Goal: Transaction & Acquisition: Book appointment/travel/reservation

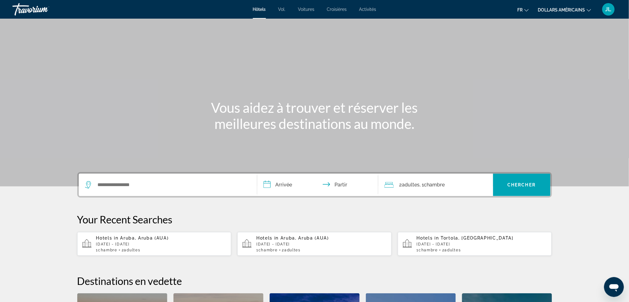
click at [168, 178] on div "Widget de recherche" at bounding box center [168, 184] width 166 height 22
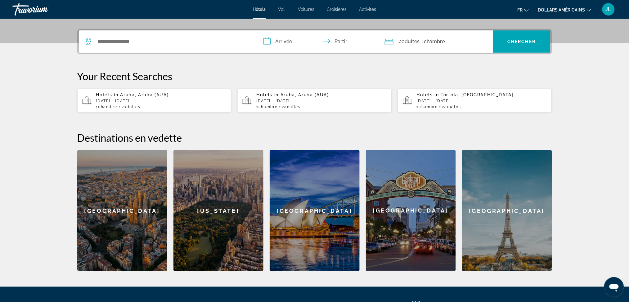
scroll to position [151, 0]
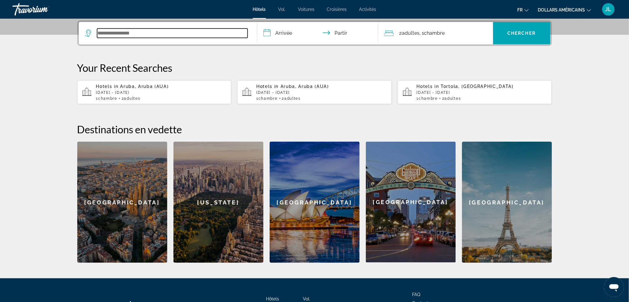
click at [132, 34] on input "Widget de recherche" at bounding box center [172, 33] width 150 height 9
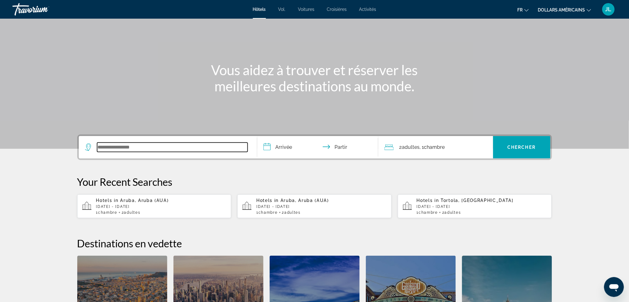
scroll to position [0, 0]
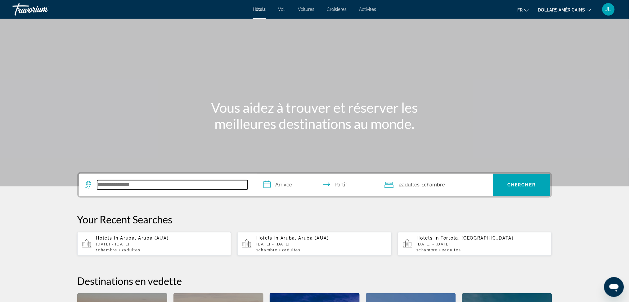
click at [125, 185] on input "Widget de recherche" at bounding box center [172, 184] width 150 height 9
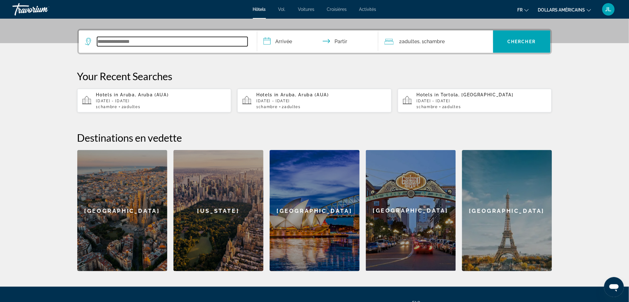
scroll to position [151, 0]
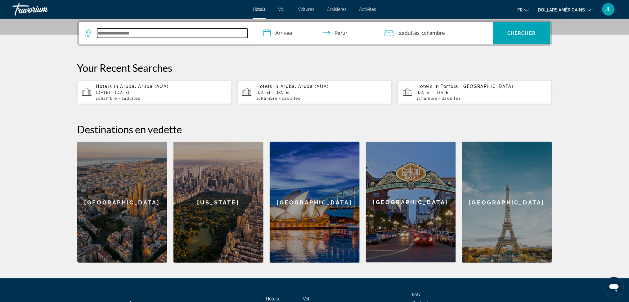
click at [136, 30] on input "Widget de recherche" at bounding box center [172, 33] width 150 height 9
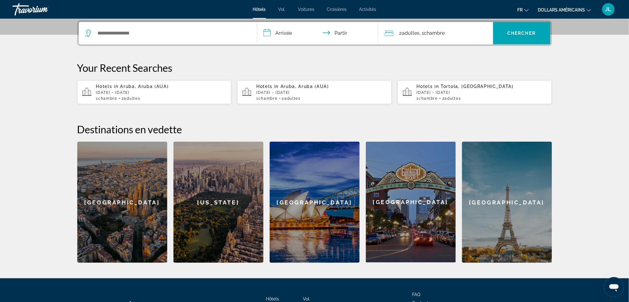
click at [146, 98] on div "1 Chambre pièces 2 Adulte Adultes" at bounding box center [161, 98] width 130 height 4
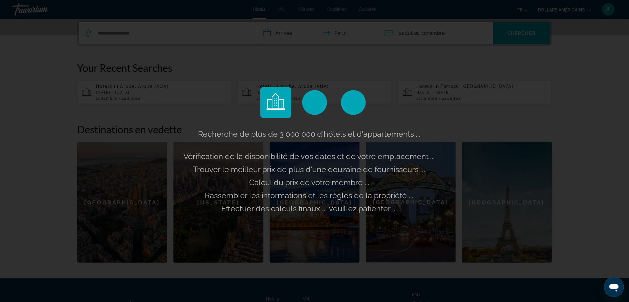
click at [151, 34] on div "Recherche de plus de 3 000 000 d'hôtels et d'appartements ... Vérification de l…" at bounding box center [314, 151] width 629 height 302
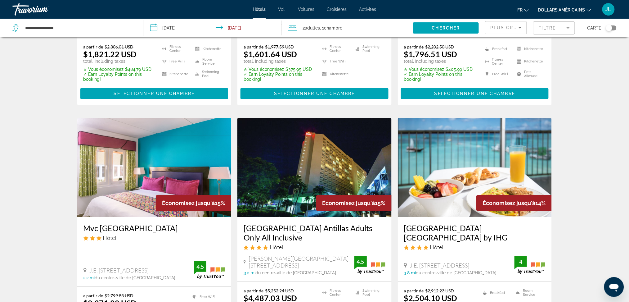
scroll to position [703, 0]
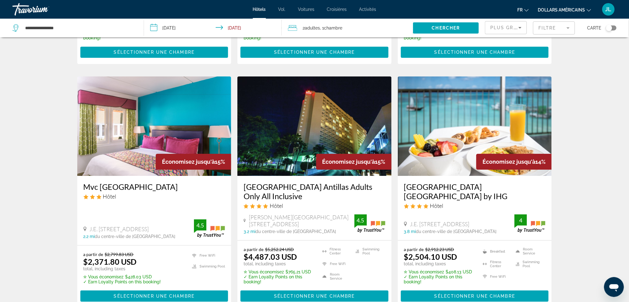
click at [472, 122] on img "Contenu principal" at bounding box center [475, 125] width 154 height 99
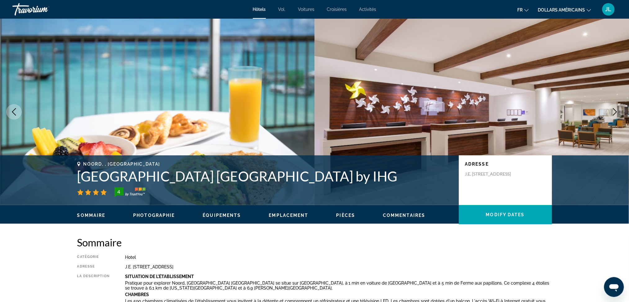
click at [586, 105] on img "Contenu principal" at bounding box center [472, 112] width 315 height 186
click at [617, 110] on icon "Next image" at bounding box center [614, 111] width 7 height 7
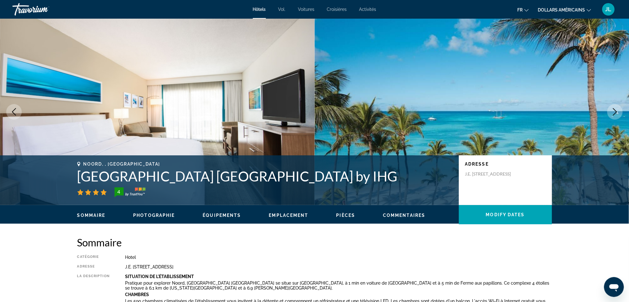
click at [617, 110] on icon "Next image" at bounding box center [614, 111] width 7 height 7
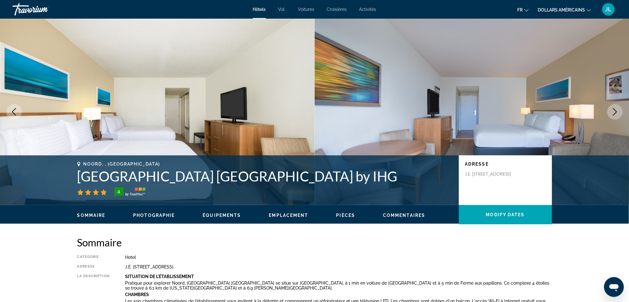
click at [617, 110] on icon "Next image" at bounding box center [614, 111] width 7 height 7
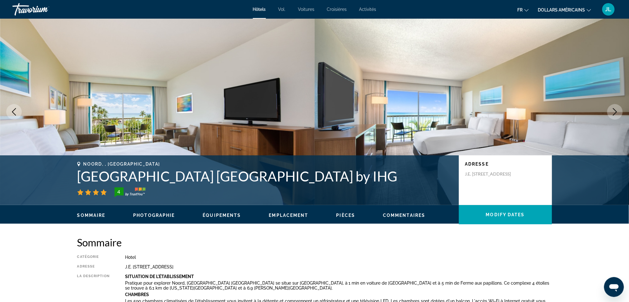
click at [617, 110] on icon "Next image" at bounding box center [614, 111] width 7 height 7
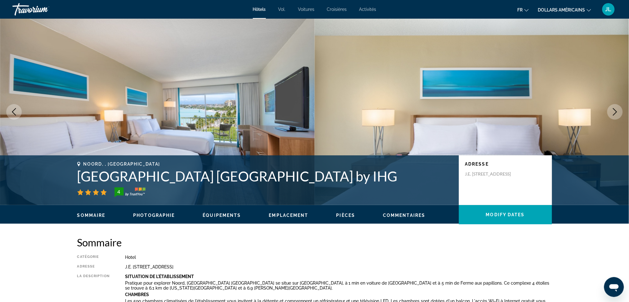
click at [617, 110] on icon "Next image" at bounding box center [614, 111] width 7 height 7
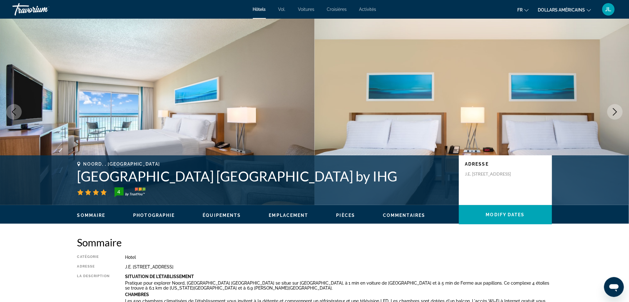
click at [617, 110] on icon "Next image" at bounding box center [614, 111] width 7 height 7
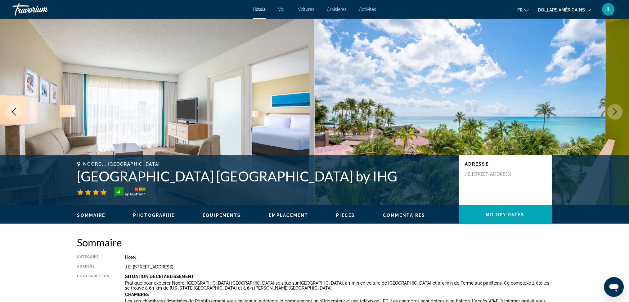
click at [617, 110] on icon "Next image" at bounding box center [614, 111] width 7 height 7
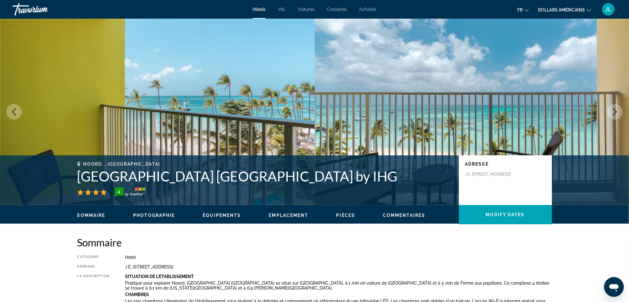
click at [617, 110] on icon "Next image" at bounding box center [614, 111] width 7 height 7
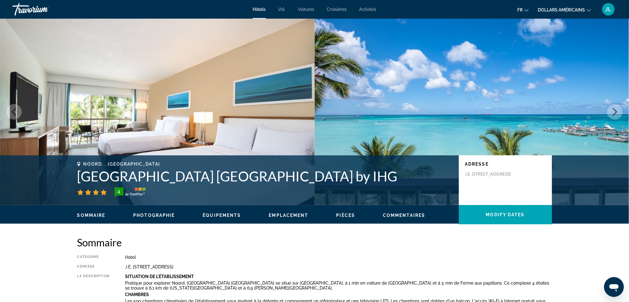
click at [617, 110] on icon "Next image" at bounding box center [614, 111] width 7 height 7
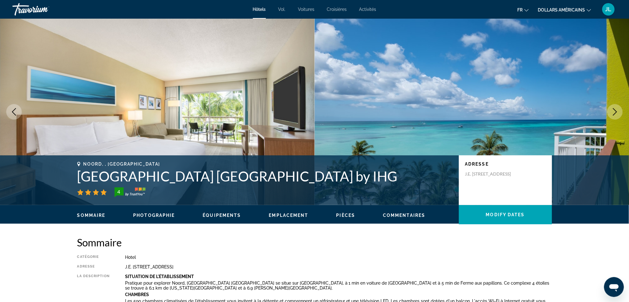
click at [617, 110] on icon "Next image" at bounding box center [614, 111] width 7 height 7
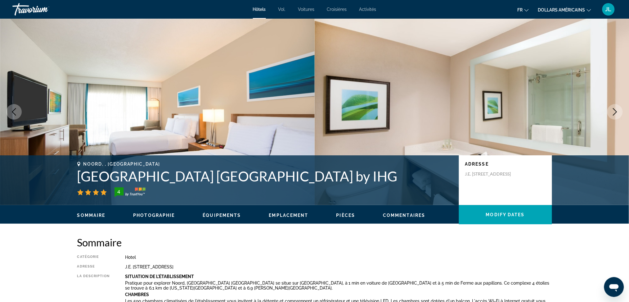
click at [617, 110] on icon "Next image" at bounding box center [614, 111] width 7 height 7
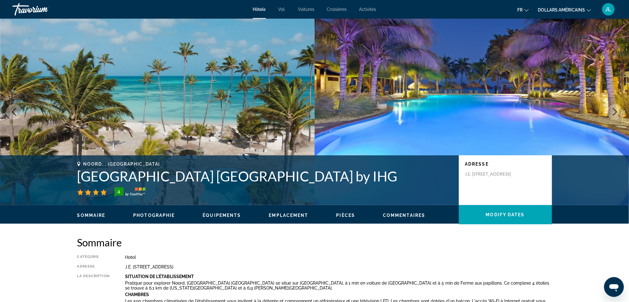
click at [617, 110] on icon "Next image" at bounding box center [614, 111] width 7 height 7
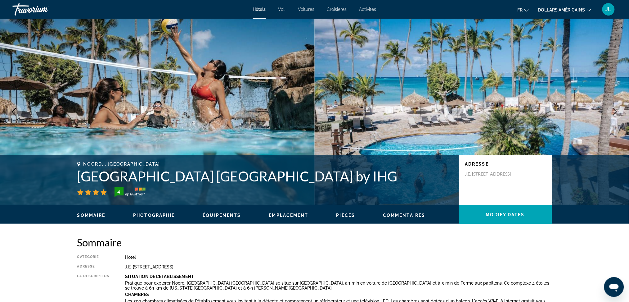
click at [617, 110] on icon "Next image" at bounding box center [614, 111] width 7 height 7
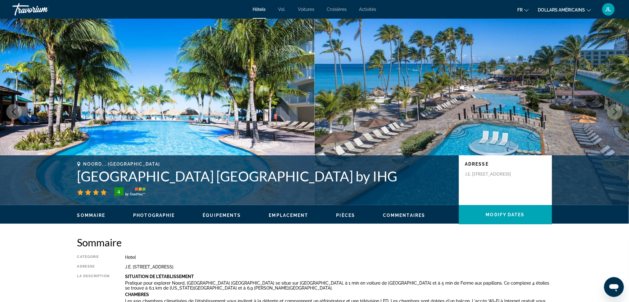
click at [617, 110] on icon "Next image" at bounding box center [614, 111] width 7 height 7
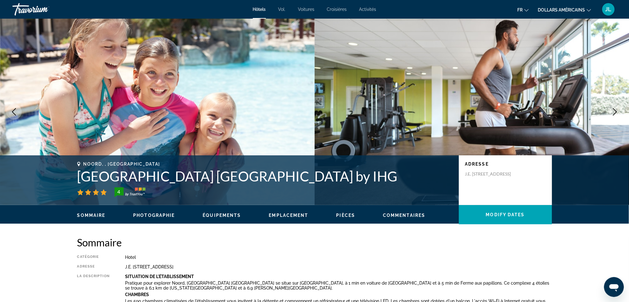
click at [617, 110] on icon "Next image" at bounding box center [614, 111] width 7 height 7
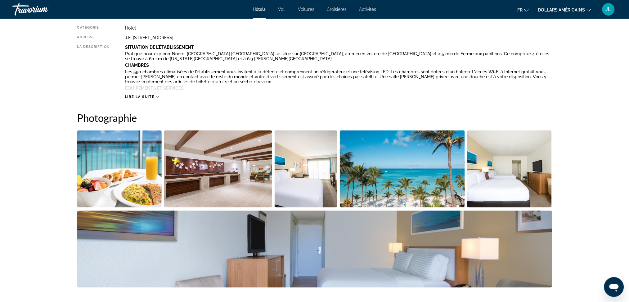
scroll to position [248, 0]
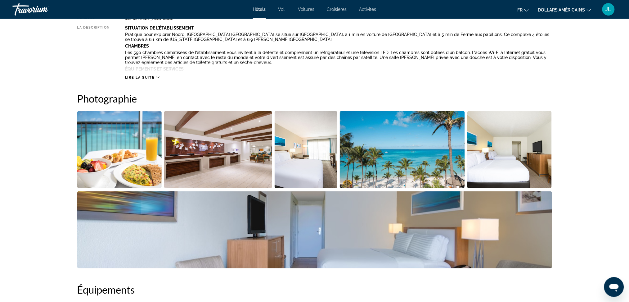
click at [122, 161] on img "Open full-screen image slider" at bounding box center [119, 149] width 85 height 77
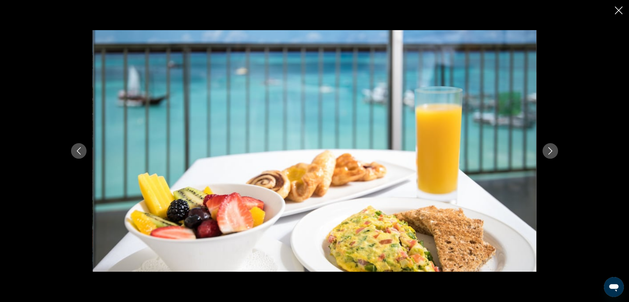
click at [549, 151] on icon "Next image" at bounding box center [550, 150] width 7 height 7
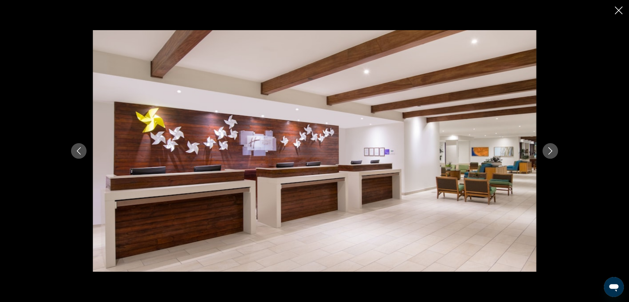
click at [549, 151] on icon "Next image" at bounding box center [550, 150] width 7 height 7
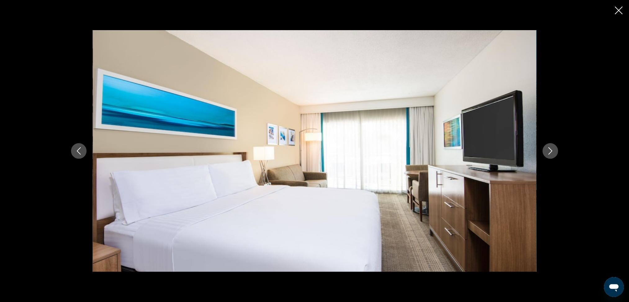
click at [549, 151] on icon "Next image" at bounding box center [550, 150] width 7 height 7
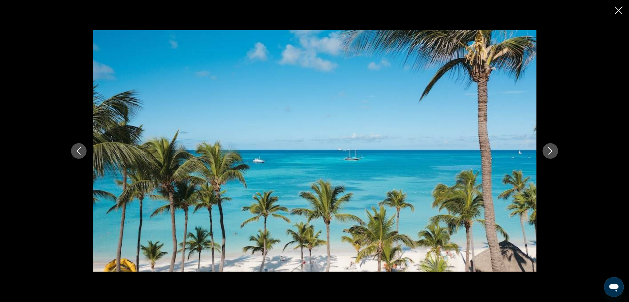
click at [549, 151] on icon "Next image" at bounding box center [550, 150] width 7 height 7
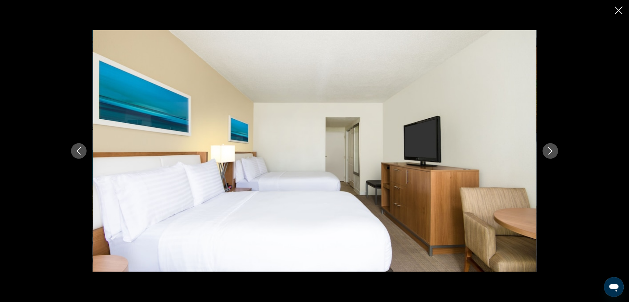
click at [549, 151] on icon "Next image" at bounding box center [550, 150] width 7 height 7
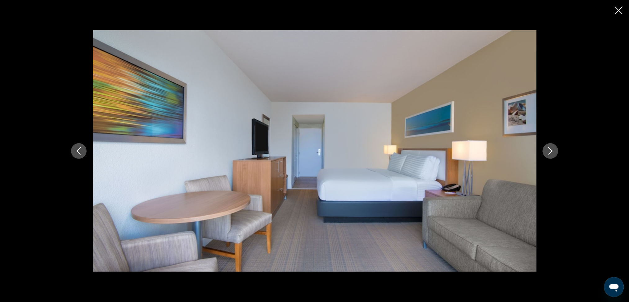
click at [549, 151] on icon "Next image" at bounding box center [550, 150] width 7 height 7
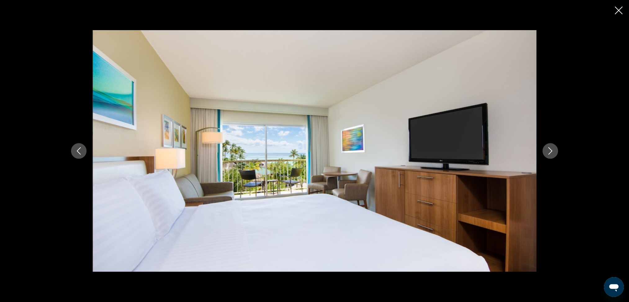
click at [549, 151] on icon "Next image" at bounding box center [550, 150] width 7 height 7
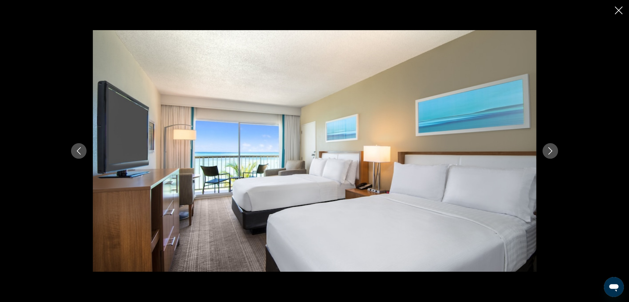
click at [549, 151] on icon "Next image" at bounding box center [550, 150] width 7 height 7
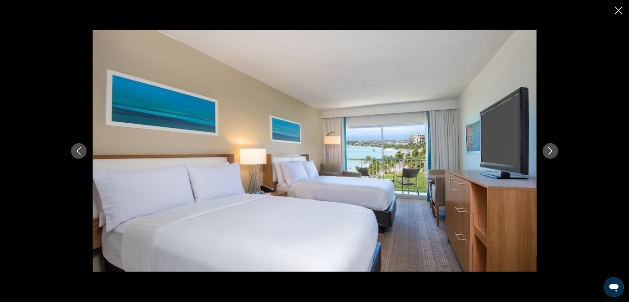
click at [549, 151] on icon "Next image" at bounding box center [550, 150] width 7 height 7
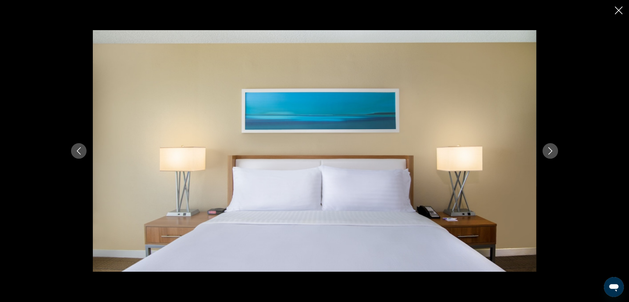
click at [549, 151] on icon "Next image" at bounding box center [550, 150] width 7 height 7
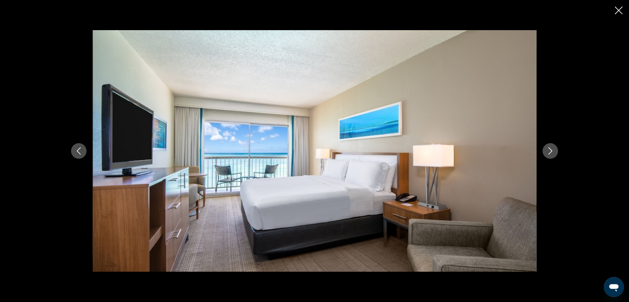
click at [549, 151] on icon "Next image" at bounding box center [550, 150] width 7 height 7
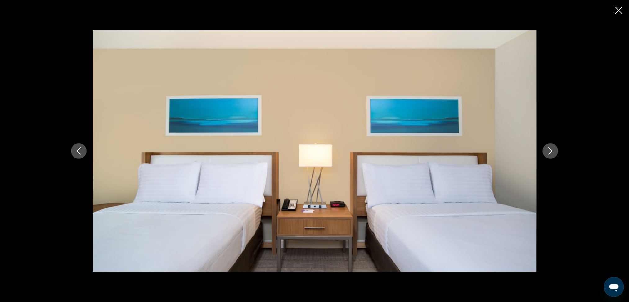
click at [549, 151] on icon "Next image" at bounding box center [550, 150] width 7 height 7
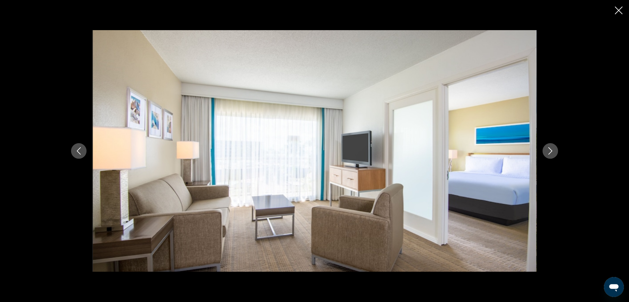
click at [549, 151] on icon "Next image" at bounding box center [550, 150] width 7 height 7
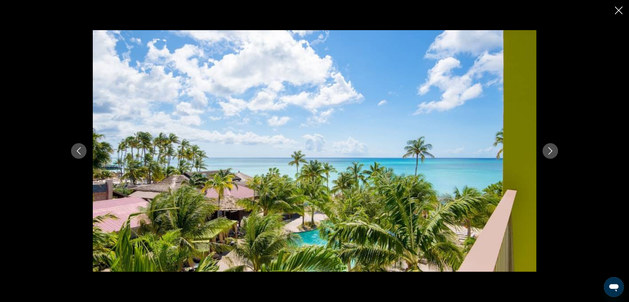
click at [549, 151] on icon "Next image" at bounding box center [550, 150] width 7 height 7
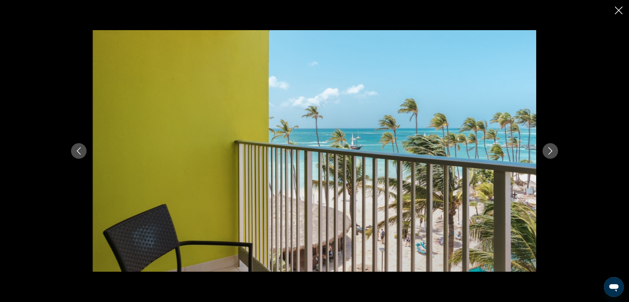
click at [549, 151] on icon "Next image" at bounding box center [550, 150] width 7 height 7
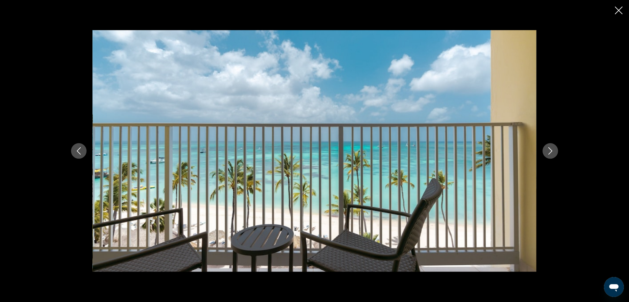
click at [549, 151] on icon "Next image" at bounding box center [550, 150] width 7 height 7
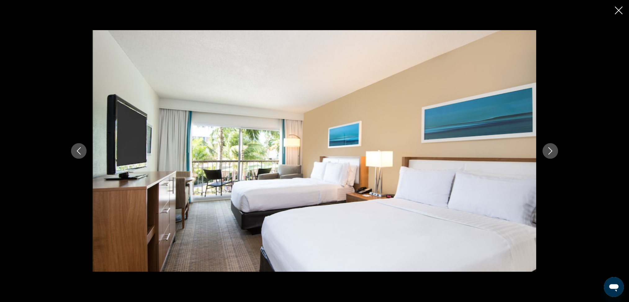
click at [622, 10] on icon "Close slideshow" at bounding box center [619, 11] width 8 height 8
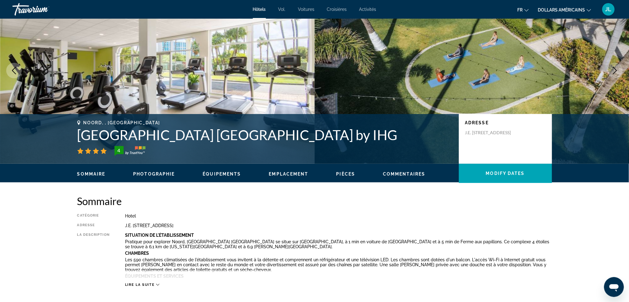
scroll to position [0, 0]
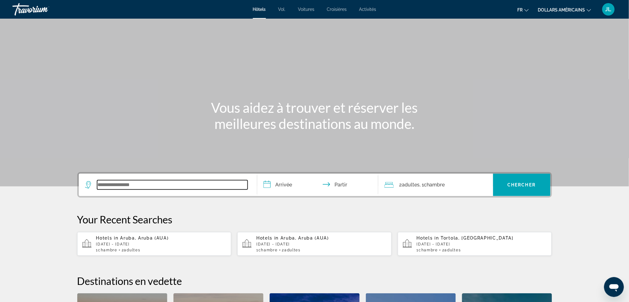
click at [140, 185] on input "Widget de recherche" at bounding box center [172, 184] width 150 height 9
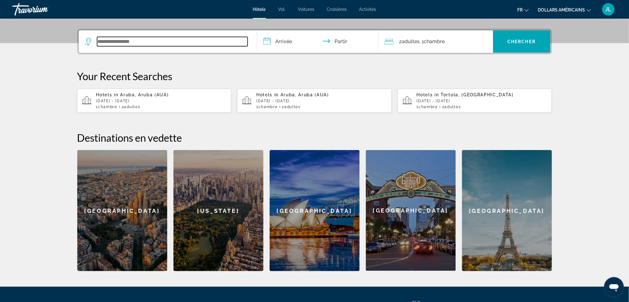
scroll to position [151, 0]
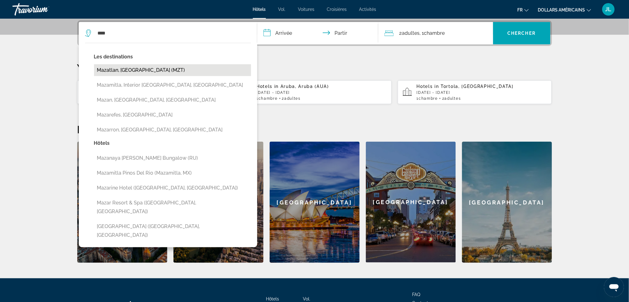
click at [128, 66] on button "Mazatlan, Mexico (MZT)" at bounding box center [172, 70] width 157 height 12
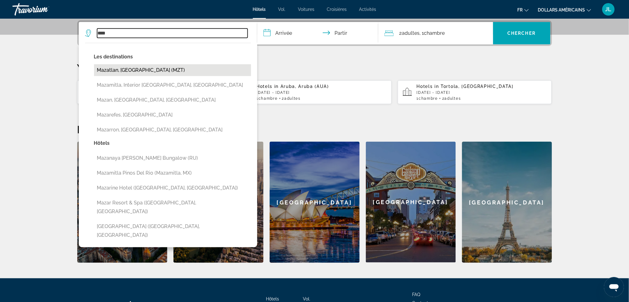
type input "**********"
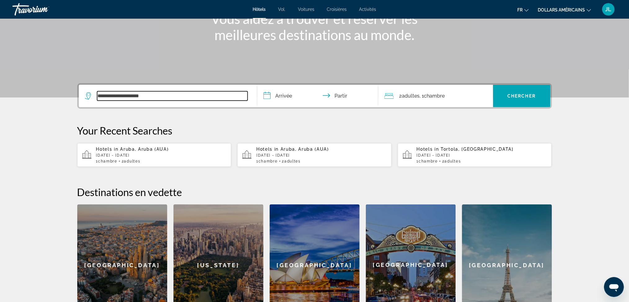
scroll to position [69, 0]
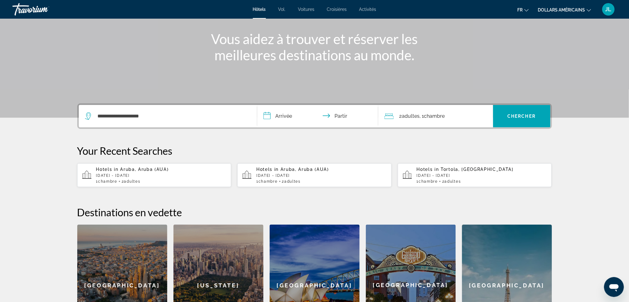
click at [289, 115] on input "**********" at bounding box center [318, 117] width 123 height 24
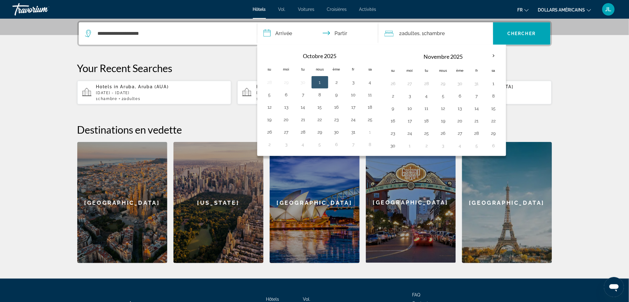
scroll to position [151, 0]
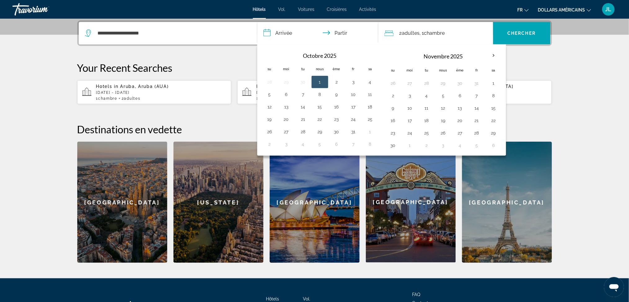
click at [335, 33] on input "**********" at bounding box center [318, 34] width 123 height 24
click at [326, 31] on input "**********" at bounding box center [318, 34] width 123 height 24
click at [494, 54] on th "Mois prochain" at bounding box center [493, 56] width 17 height 14
click at [495, 55] on th "Mois prochain" at bounding box center [493, 56] width 17 height 14
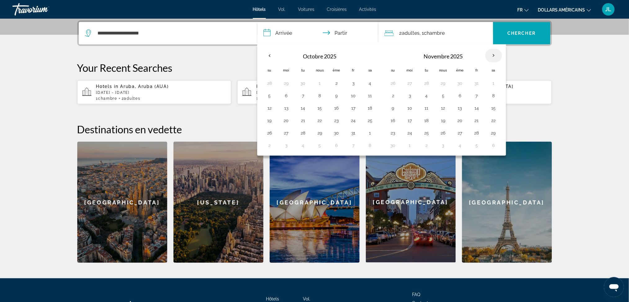
click at [495, 55] on th "Mois prochain" at bounding box center [493, 56] width 17 height 14
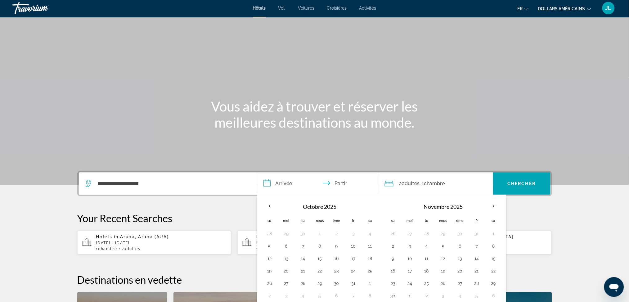
scroll to position [0, 0]
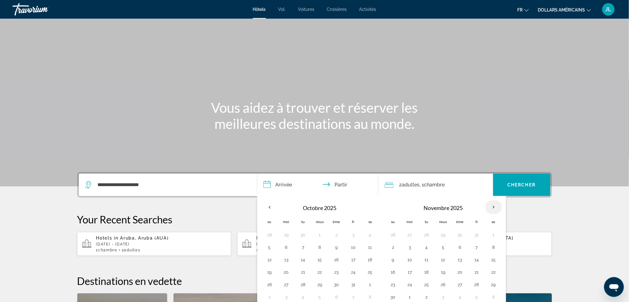
click at [497, 206] on th "Mois prochain" at bounding box center [493, 207] width 17 height 14
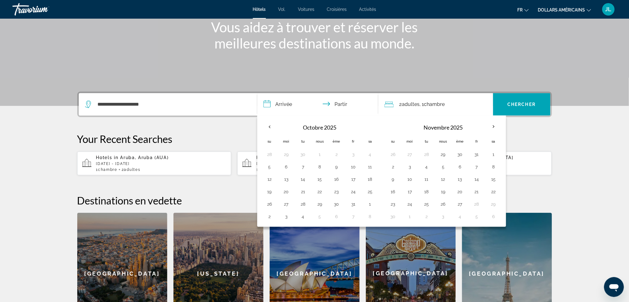
scroll to position [83, 0]
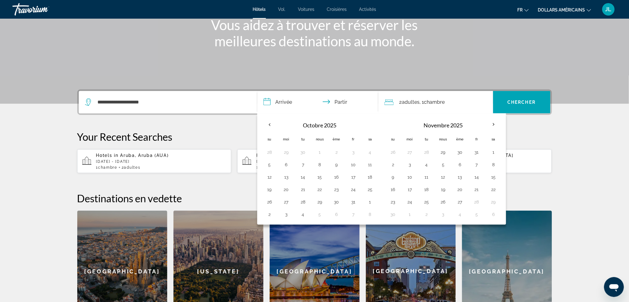
click at [338, 102] on input "**********" at bounding box center [318, 103] width 123 height 24
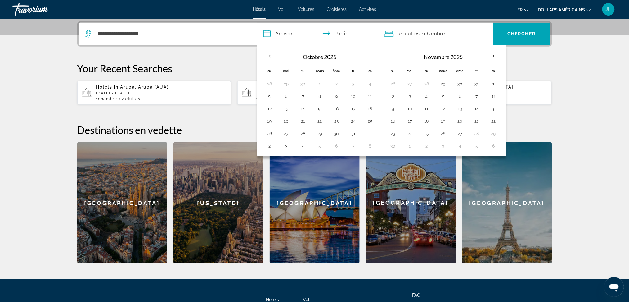
scroll to position [151, 0]
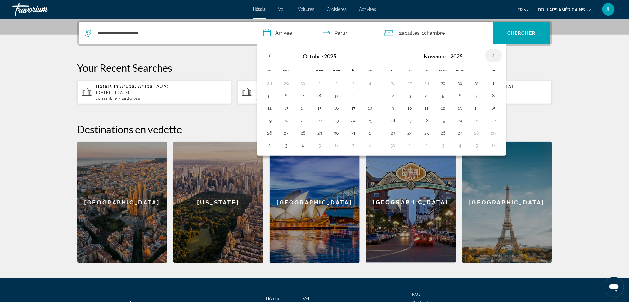
click at [494, 51] on th "Mois prochain" at bounding box center [493, 56] width 17 height 14
click at [344, 33] on input "**********" at bounding box center [318, 34] width 123 height 24
click at [493, 56] on th "Mois prochain" at bounding box center [493, 56] width 17 height 14
click at [570, 62] on section "**********" at bounding box center [314, 56] width 629 height 414
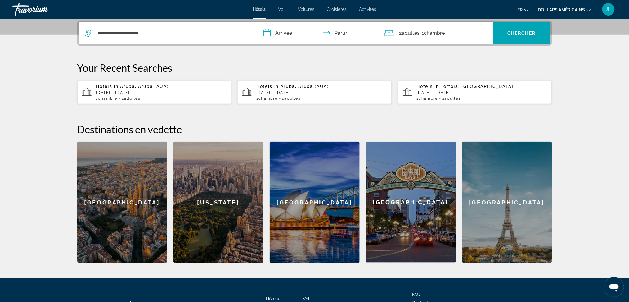
click at [589, 9] on icon "Changer de devise" at bounding box center [589, 10] width 4 height 4
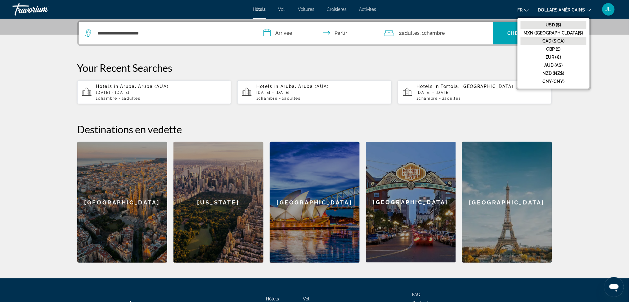
click at [565, 41] on font "CAD ($ CA)" at bounding box center [554, 40] width 22 height 5
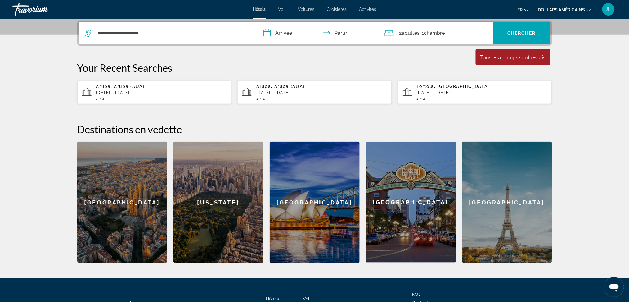
click at [584, 94] on section "**********" at bounding box center [314, 56] width 629 height 414
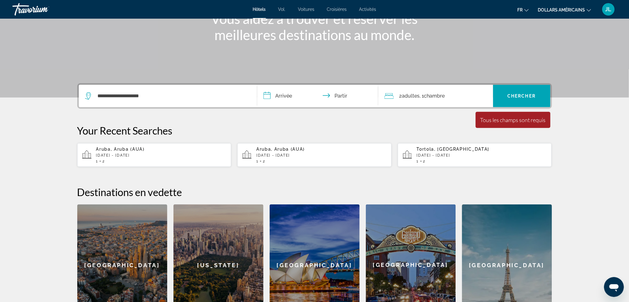
scroll to position [69, 0]
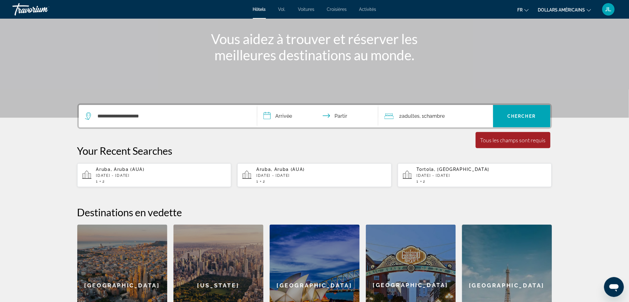
click at [288, 114] on input "**********" at bounding box center [318, 117] width 123 height 24
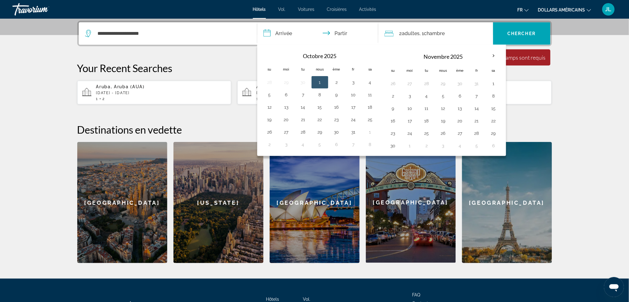
scroll to position [151, 0]
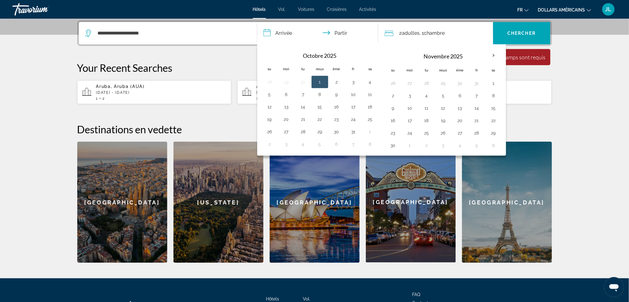
click at [343, 30] on input "**********" at bounding box center [318, 34] width 123 height 24
click at [492, 57] on th "Mois prochain" at bounding box center [493, 56] width 17 height 14
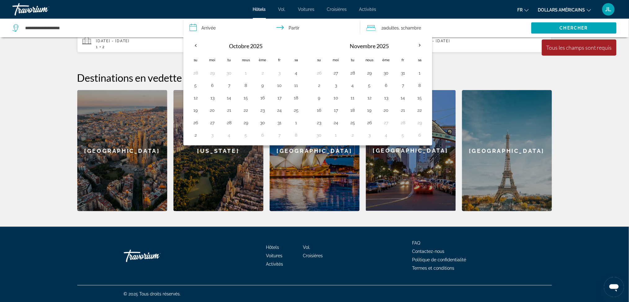
scroll to position [204, 0]
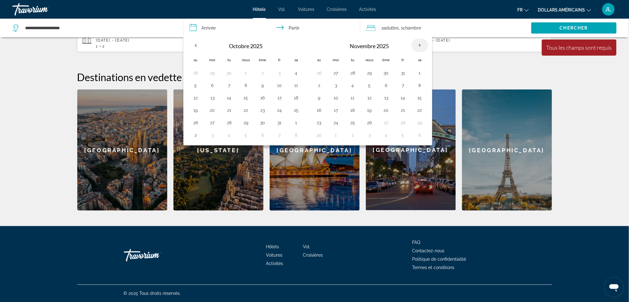
click at [420, 46] on th "Mois prochain" at bounding box center [419, 45] width 17 height 14
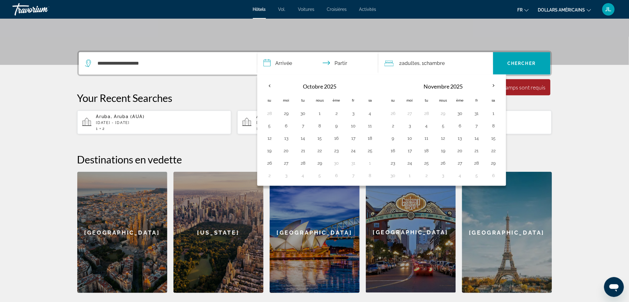
scroll to position [121, 0]
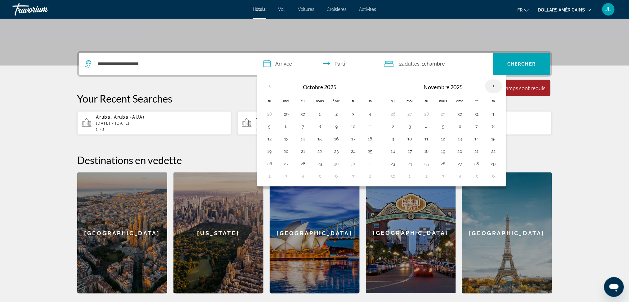
click at [494, 86] on th "Mois prochain" at bounding box center [493, 86] width 17 height 14
click at [269, 85] on th "Previous month" at bounding box center [269, 86] width 17 height 14
click at [590, 130] on section "**********" at bounding box center [314, 86] width 629 height 414
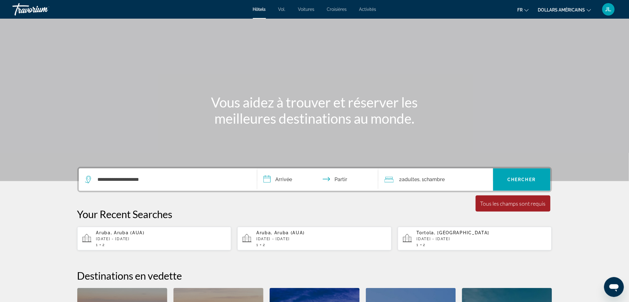
scroll to position [0, 0]
